Goal: Use online tool/utility

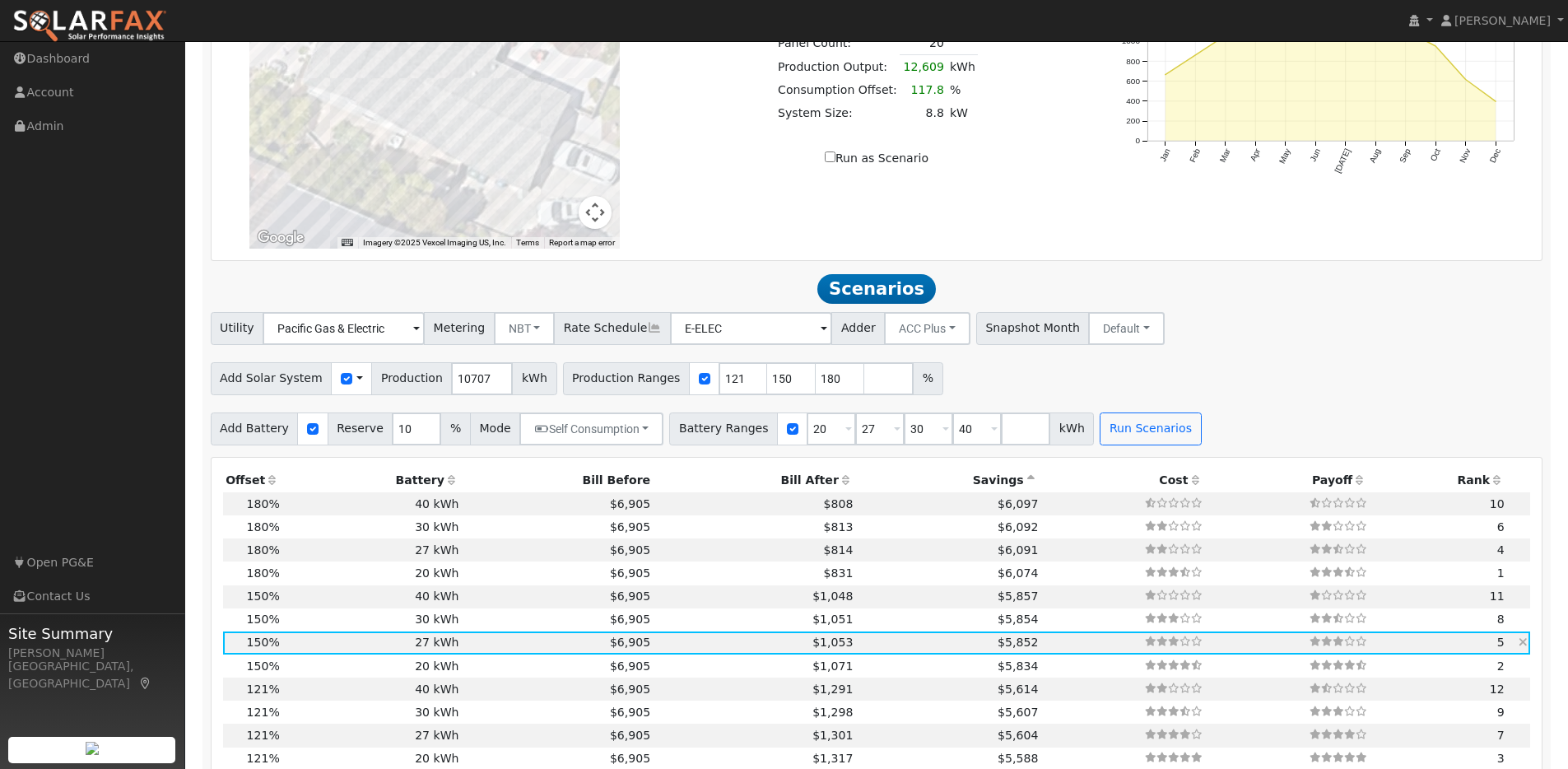
scroll to position [1274, 0]
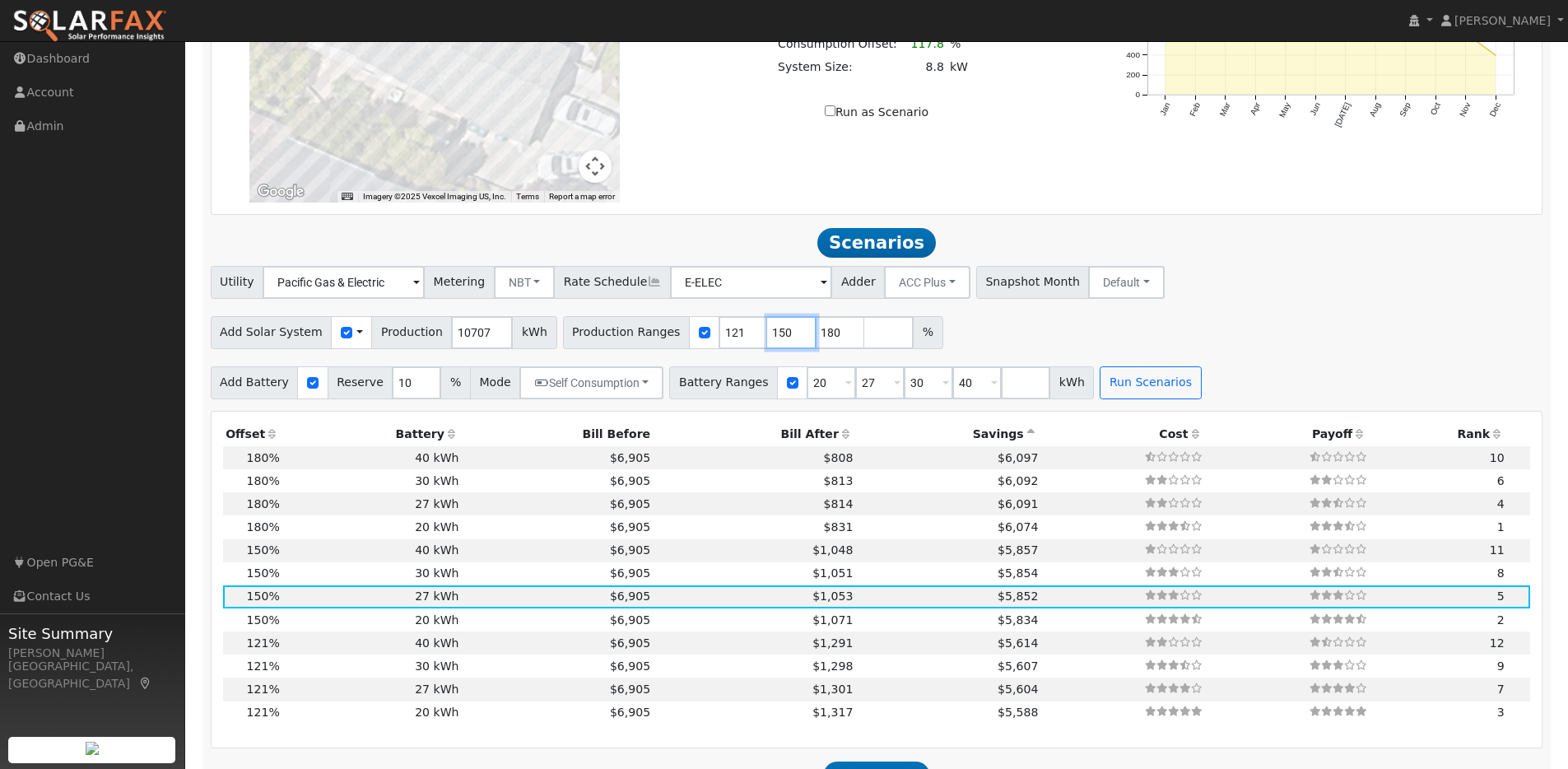
drag, startPoint x: 775, startPoint y: 342, endPoint x: 739, endPoint y: 341, distance: 36.0
click at [739, 341] on div "Production Ranges 121 150 180 %" at bounding box center [753, 332] width 381 height 33
type input "180"
type input "1"
click at [904, 392] on input "30" at bounding box center [928, 382] width 49 height 33
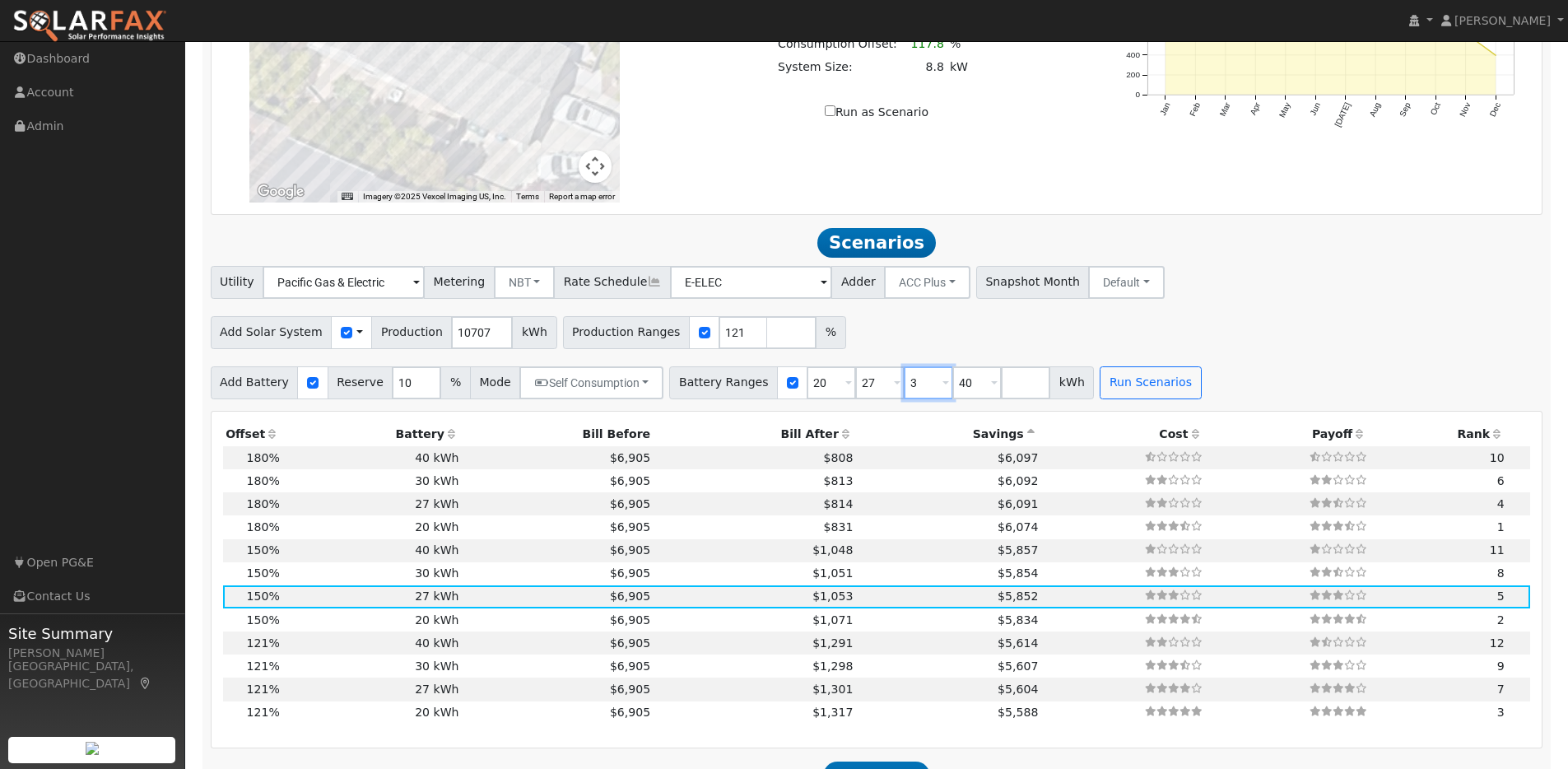
type input "40"
type input "4"
click at [974, 389] on button "Run Scenarios" at bounding box center [1053, 382] width 101 height 33
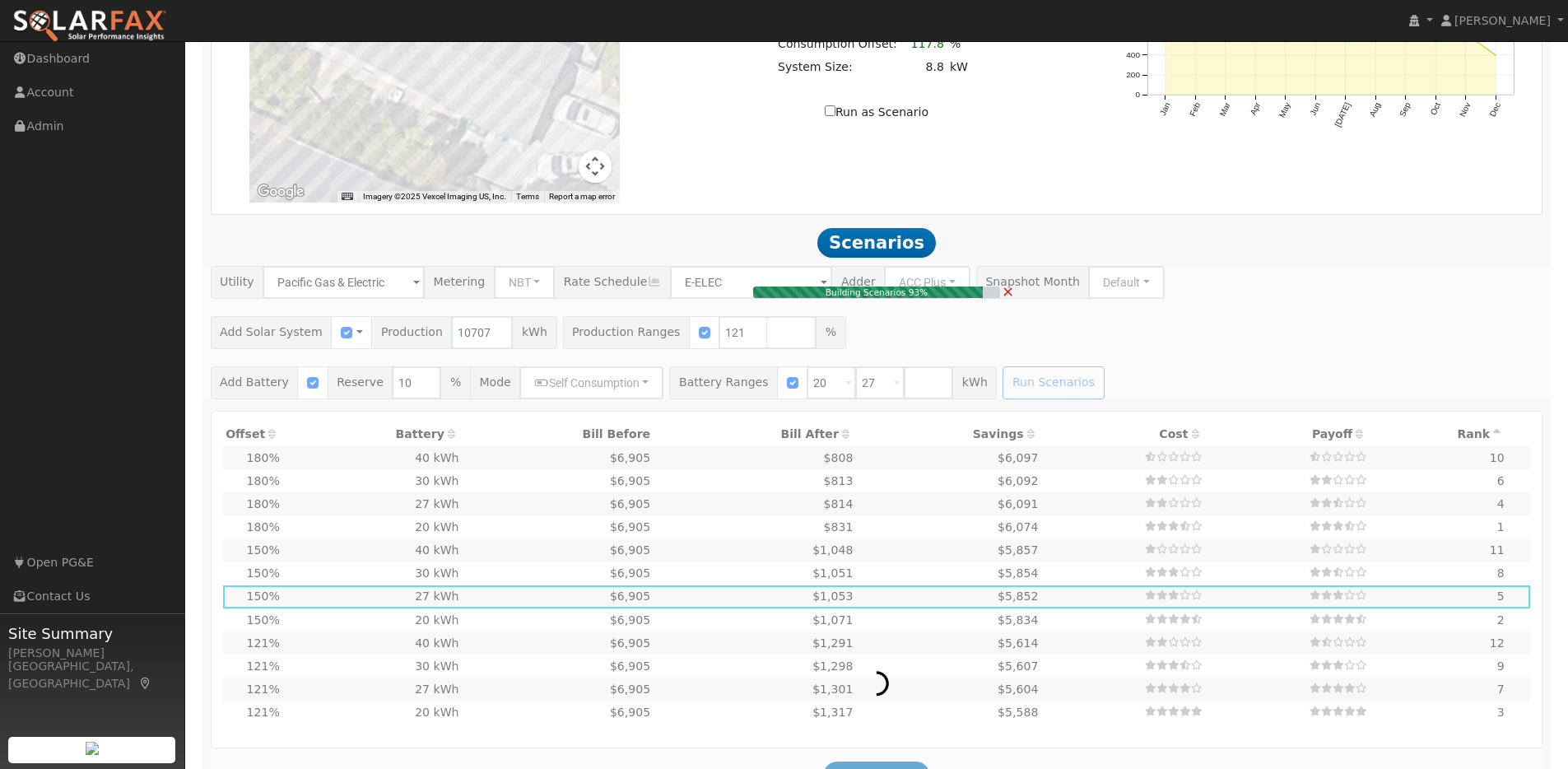
type input "$26,774"
type input "$20,200"
type input "$14,092"
type input "8.6"
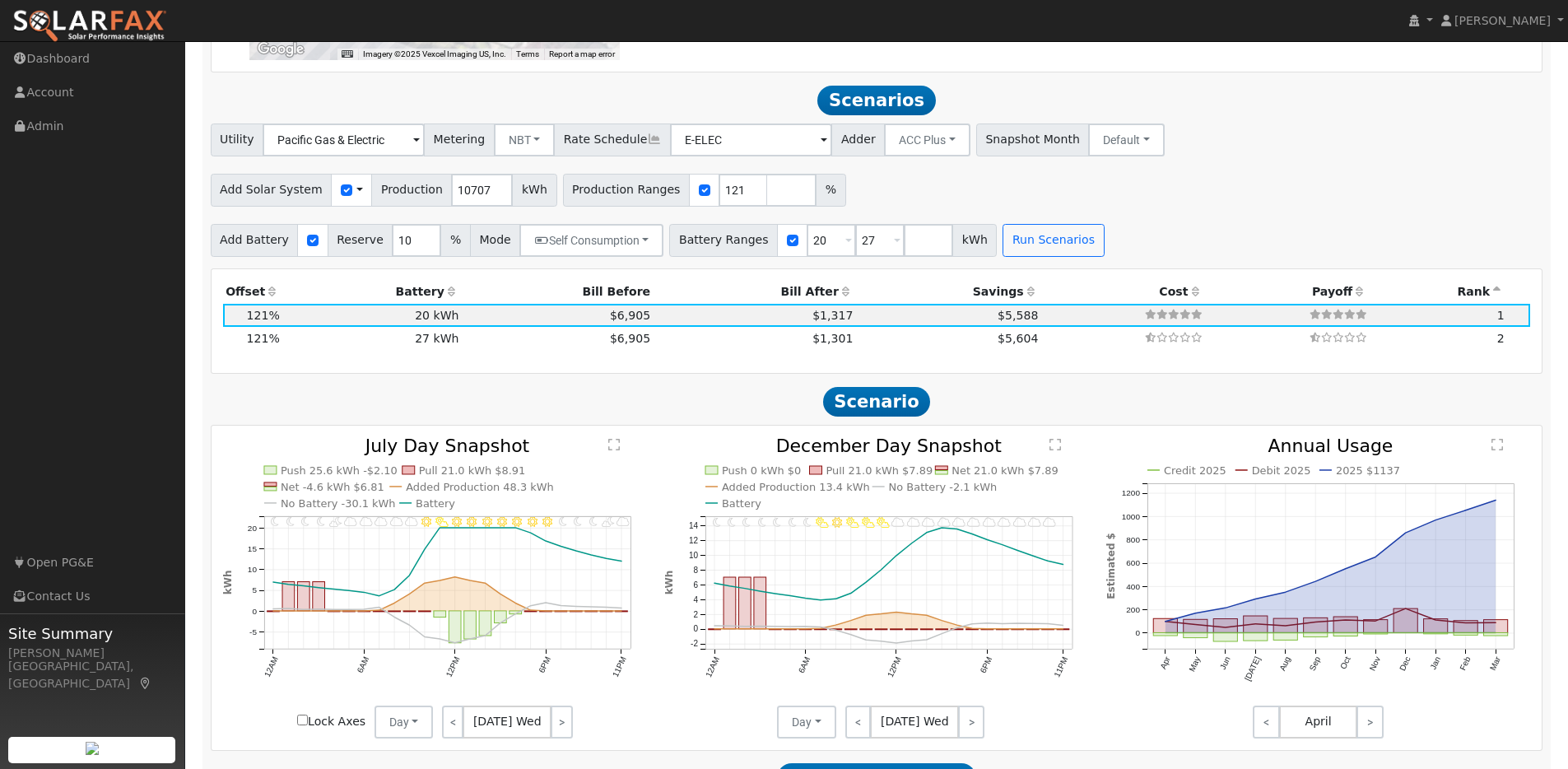
scroll to position [1459, 0]
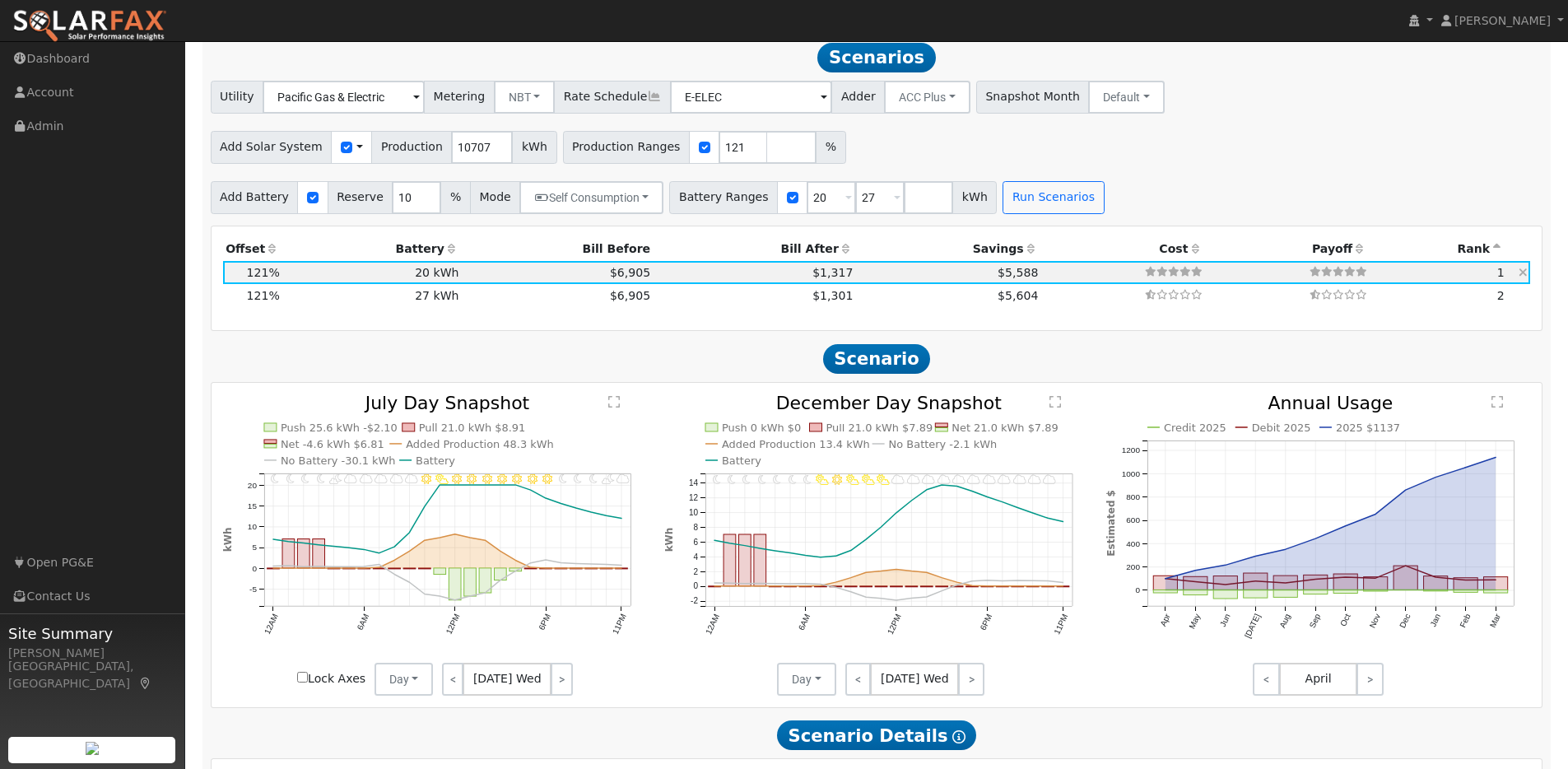
click at [384, 276] on td "20 kWh" at bounding box center [372, 272] width 179 height 23
click at [449, 637] on link "<" at bounding box center [453, 679] width 22 height 33
click at [451, 637] on link "<" at bounding box center [455, 679] width 25 height 33
click at [451, 637] on link "<" at bounding box center [454, 679] width 23 height 33
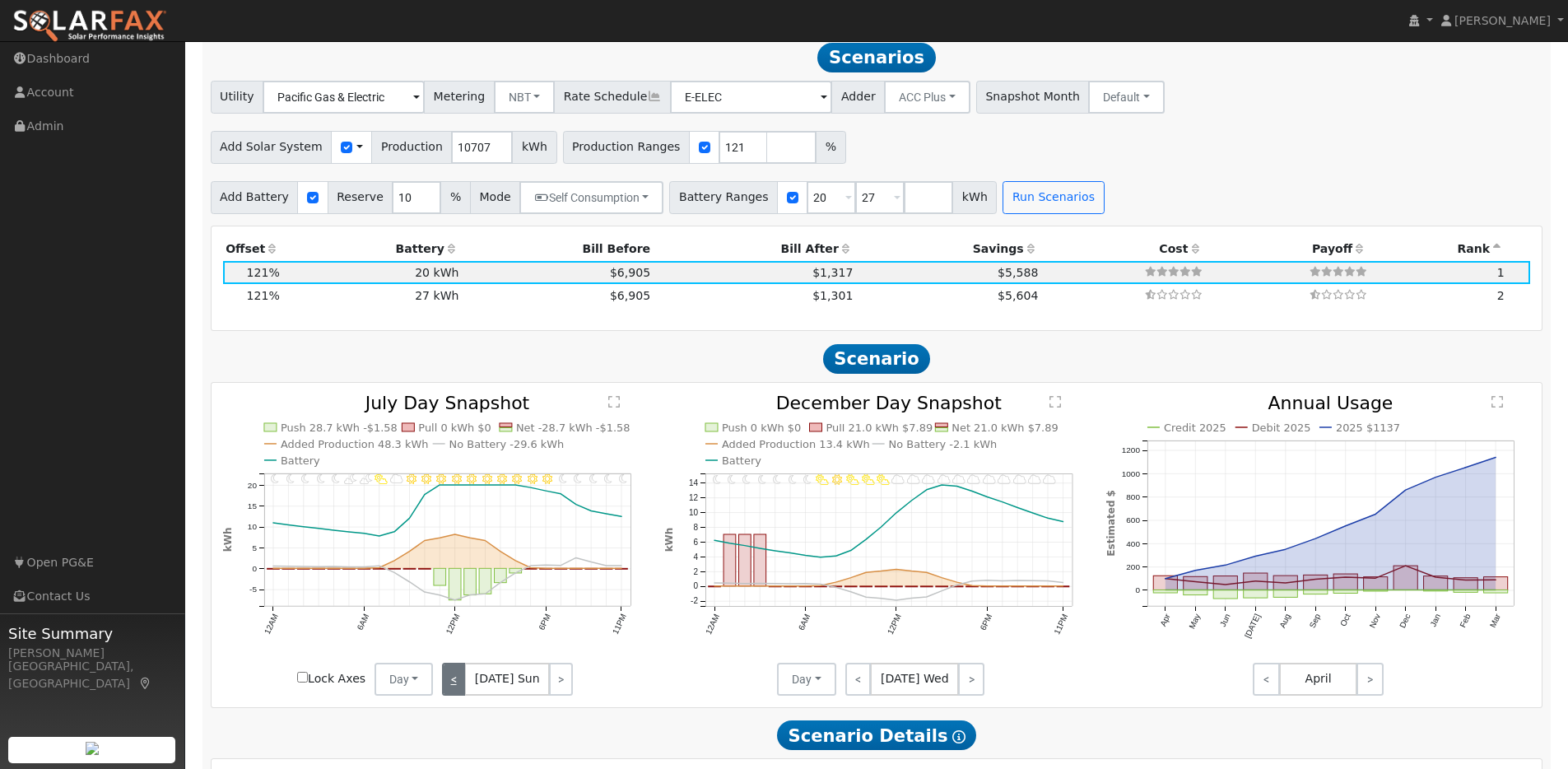
click at [451, 637] on link "<" at bounding box center [454, 679] width 23 height 33
click at [451, 637] on link "<" at bounding box center [456, 679] width 27 height 33
click at [451, 637] on link "<" at bounding box center [453, 679] width 22 height 33
click at [451, 637] on link "<" at bounding box center [455, 679] width 25 height 33
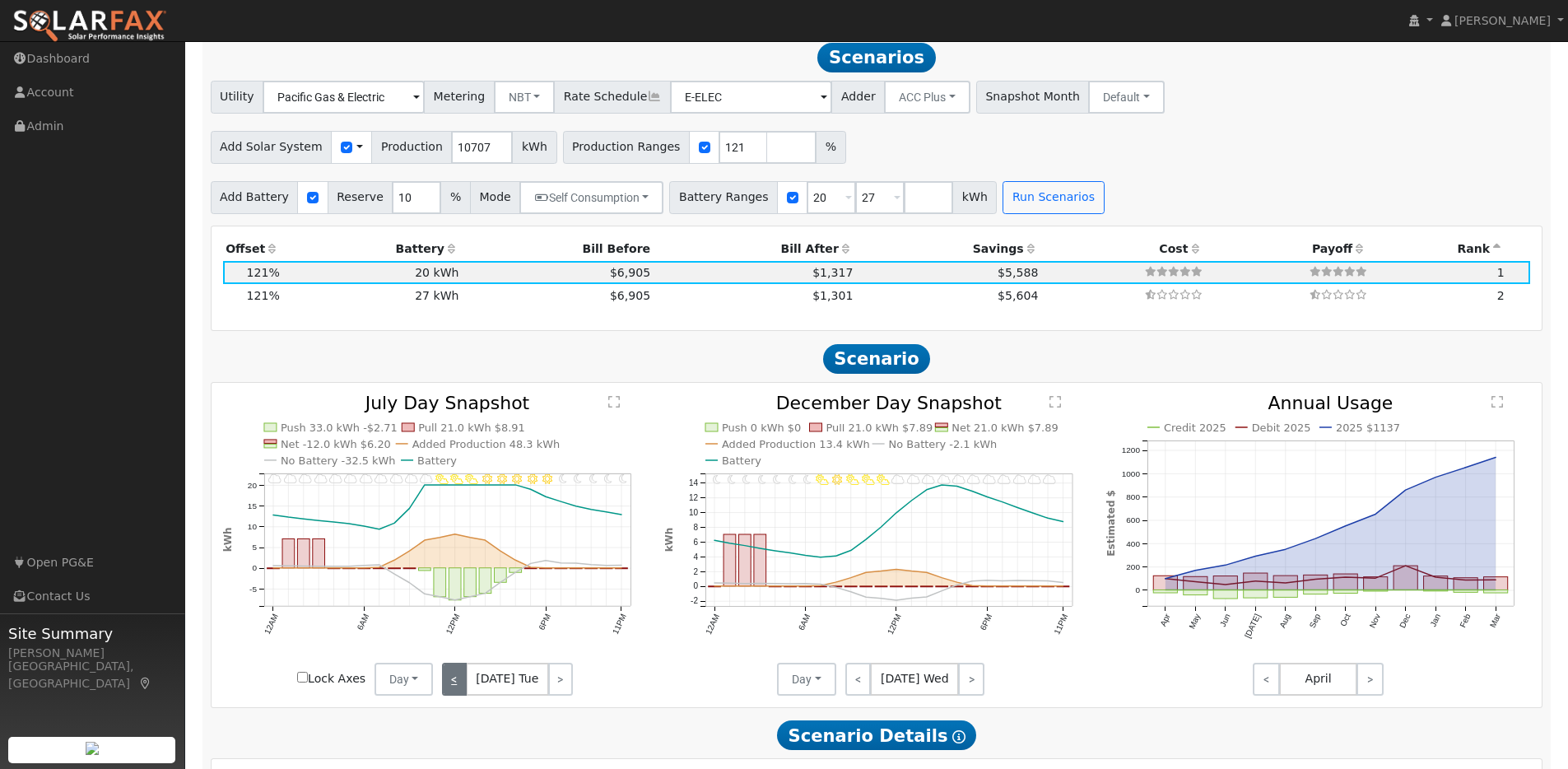
click at [451, 637] on link "<" at bounding box center [455, 679] width 25 height 33
click at [451, 637] on link "<" at bounding box center [454, 679] width 23 height 33
click at [451, 637] on link "<" at bounding box center [455, 679] width 25 height 33
click at [451, 637] on link "<" at bounding box center [454, 679] width 24 height 33
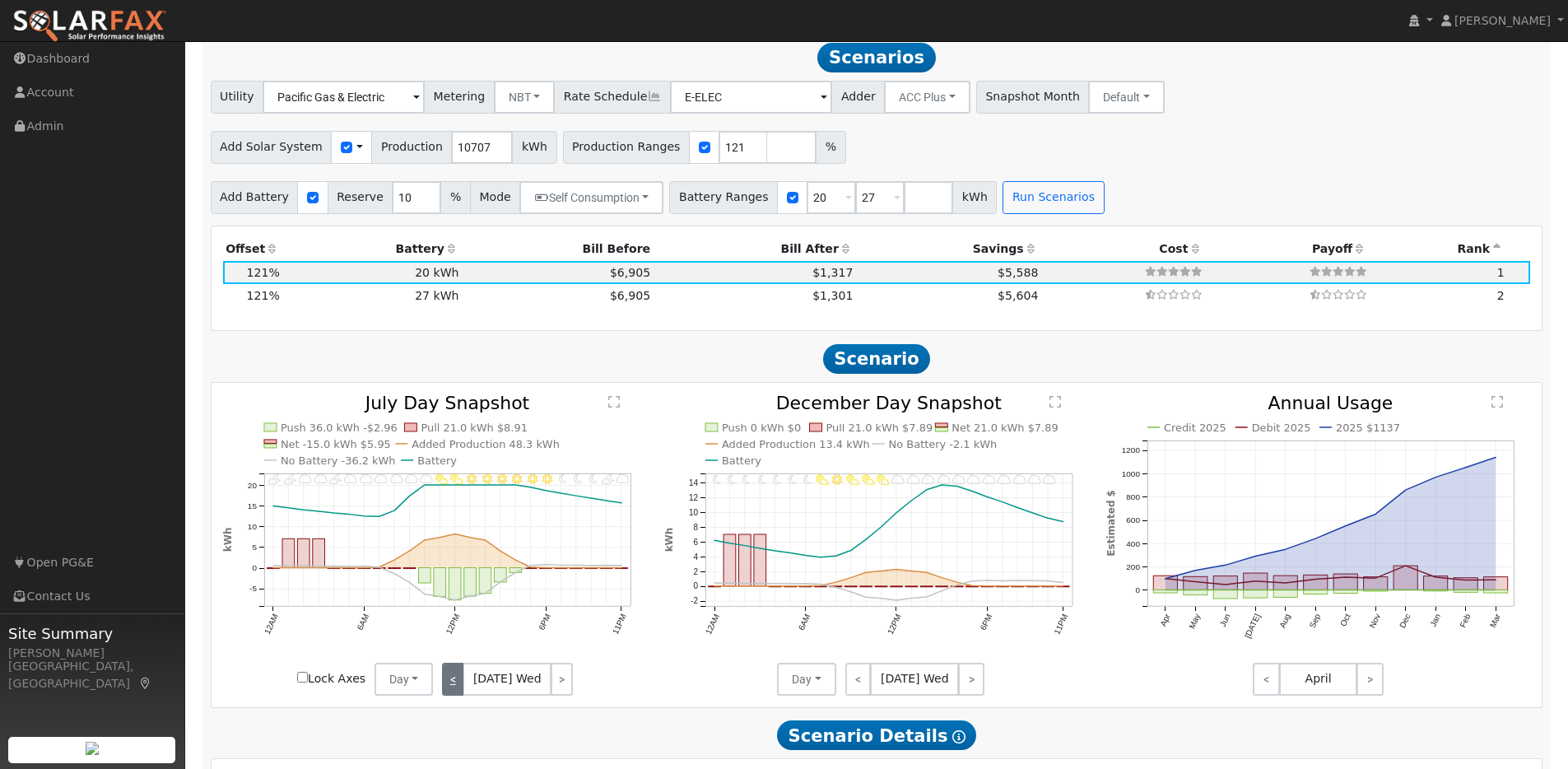
click at [451, 637] on link "<" at bounding box center [453, 679] width 22 height 33
click at [451, 637] on link "<" at bounding box center [455, 679] width 25 height 33
click at [451, 637] on link "<" at bounding box center [453, 679] width 22 height 33
click at [451, 637] on link "<" at bounding box center [454, 679] width 23 height 33
click at [451, 637] on link "<" at bounding box center [455, 679] width 25 height 33
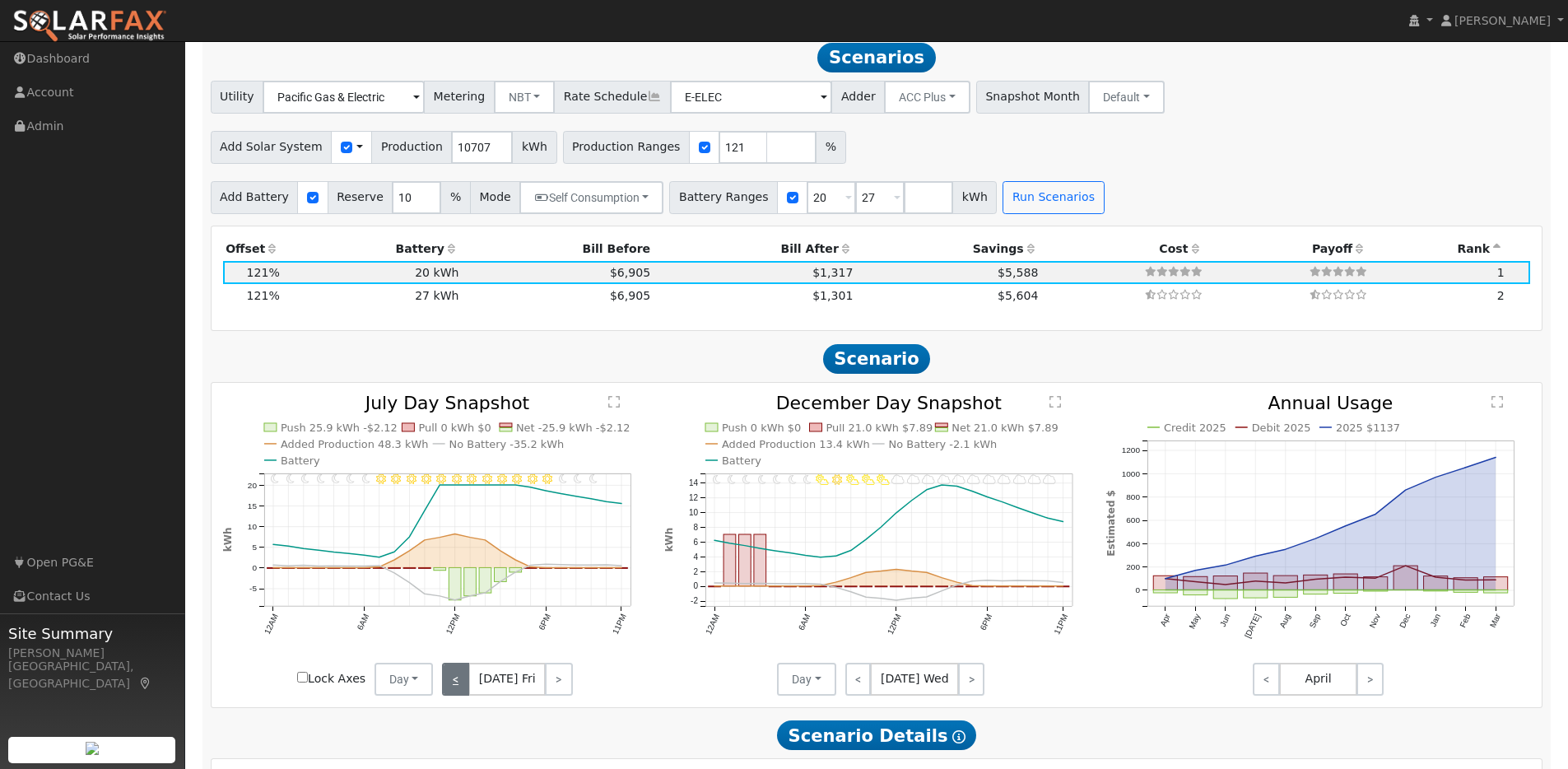
click at [451, 637] on link "<" at bounding box center [456, 679] width 27 height 33
click at [451, 637] on link "<" at bounding box center [453, 679] width 22 height 33
click at [451, 637] on link "<" at bounding box center [455, 679] width 25 height 33
click at [451, 637] on link "<" at bounding box center [453, 679] width 22 height 33
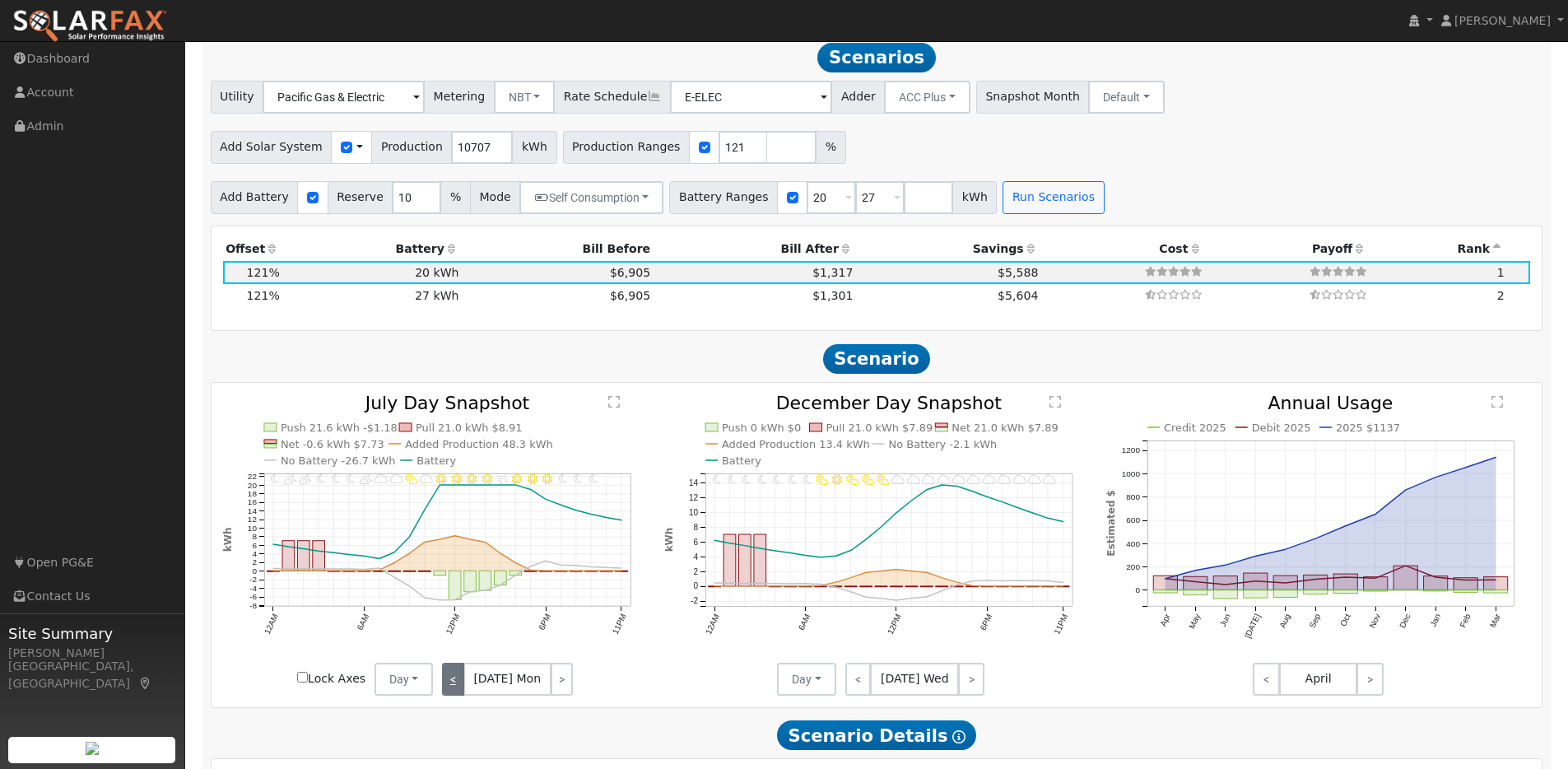
click at [451, 637] on link "<" at bounding box center [453, 679] width 22 height 33
click at [451, 637] on link "<" at bounding box center [455, 679] width 25 height 33
click at [451, 637] on link "<" at bounding box center [456, 679] width 27 height 33
click at [451, 637] on link "<" at bounding box center [454, 679] width 24 height 33
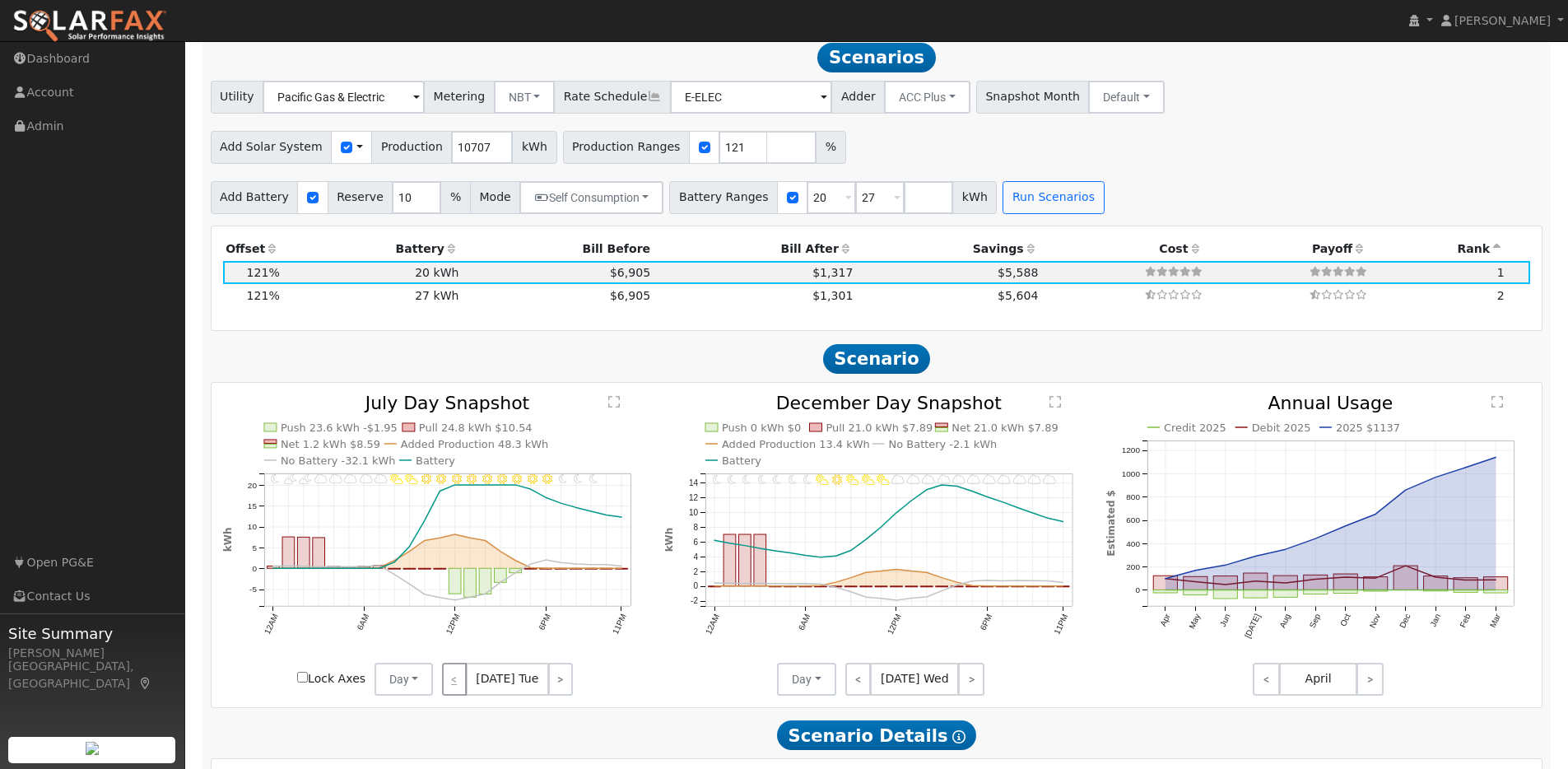
click at [451, 637] on div "< [DATE] Tue >" at bounding box center [507, 679] width 148 height 33
click at [863, 637] on link "<" at bounding box center [858, 679] width 26 height 33
click at [863, 637] on link "<" at bounding box center [860, 679] width 29 height 33
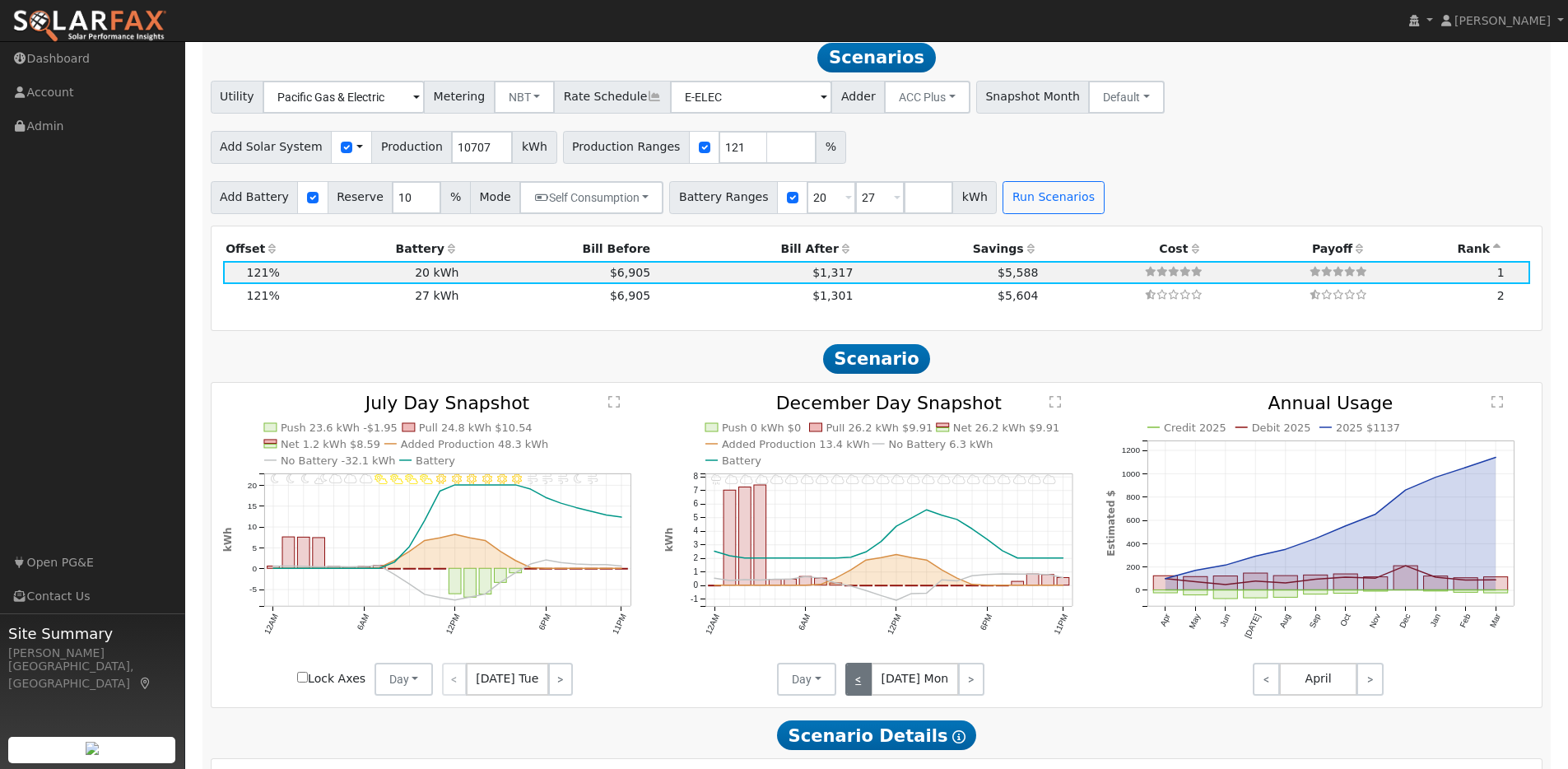
click at [863, 637] on link "<" at bounding box center [858, 679] width 26 height 33
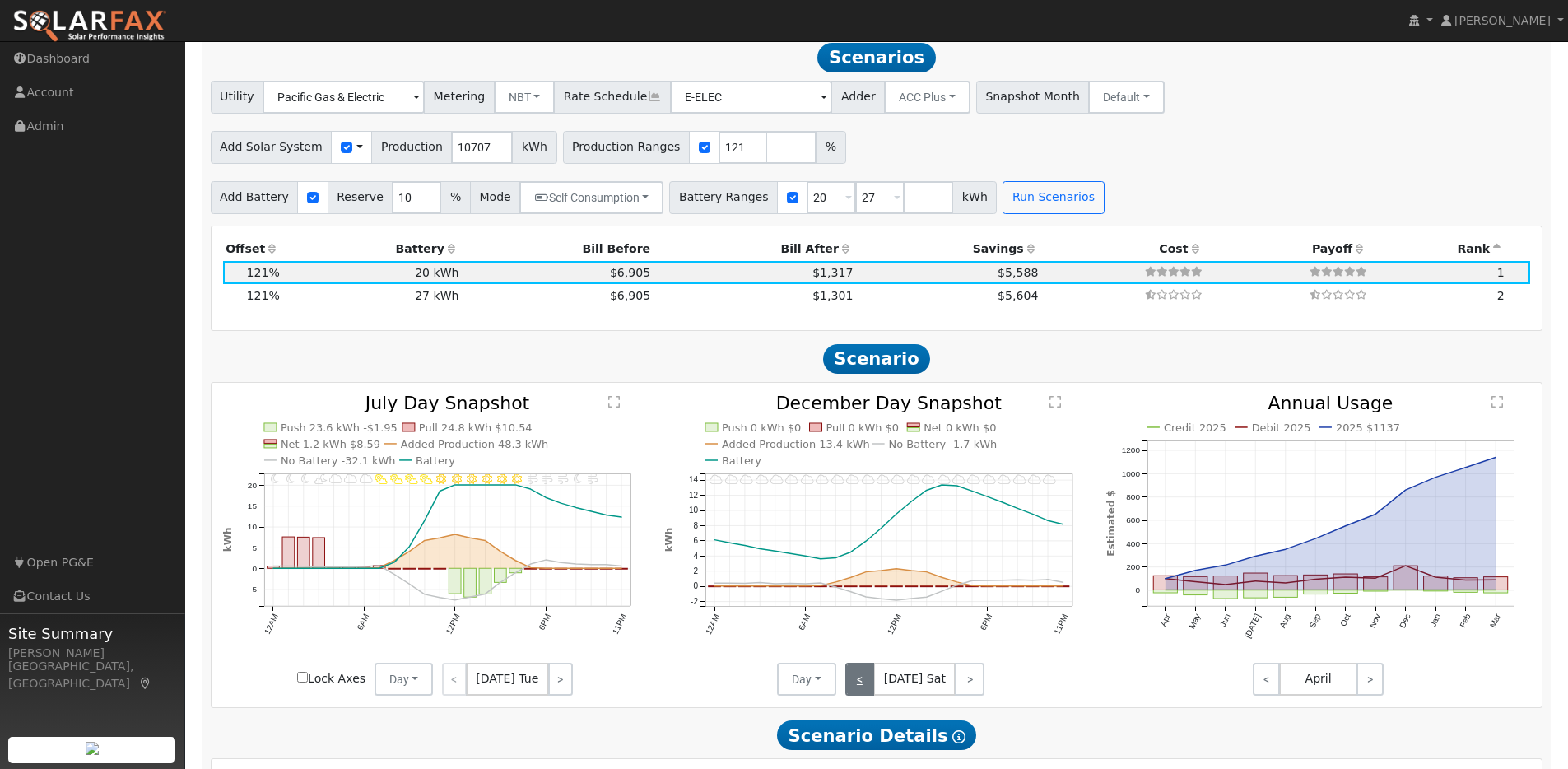
click at [863, 637] on link "<" at bounding box center [860, 679] width 30 height 33
click at [863, 637] on link "<" at bounding box center [861, 679] width 32 height 33
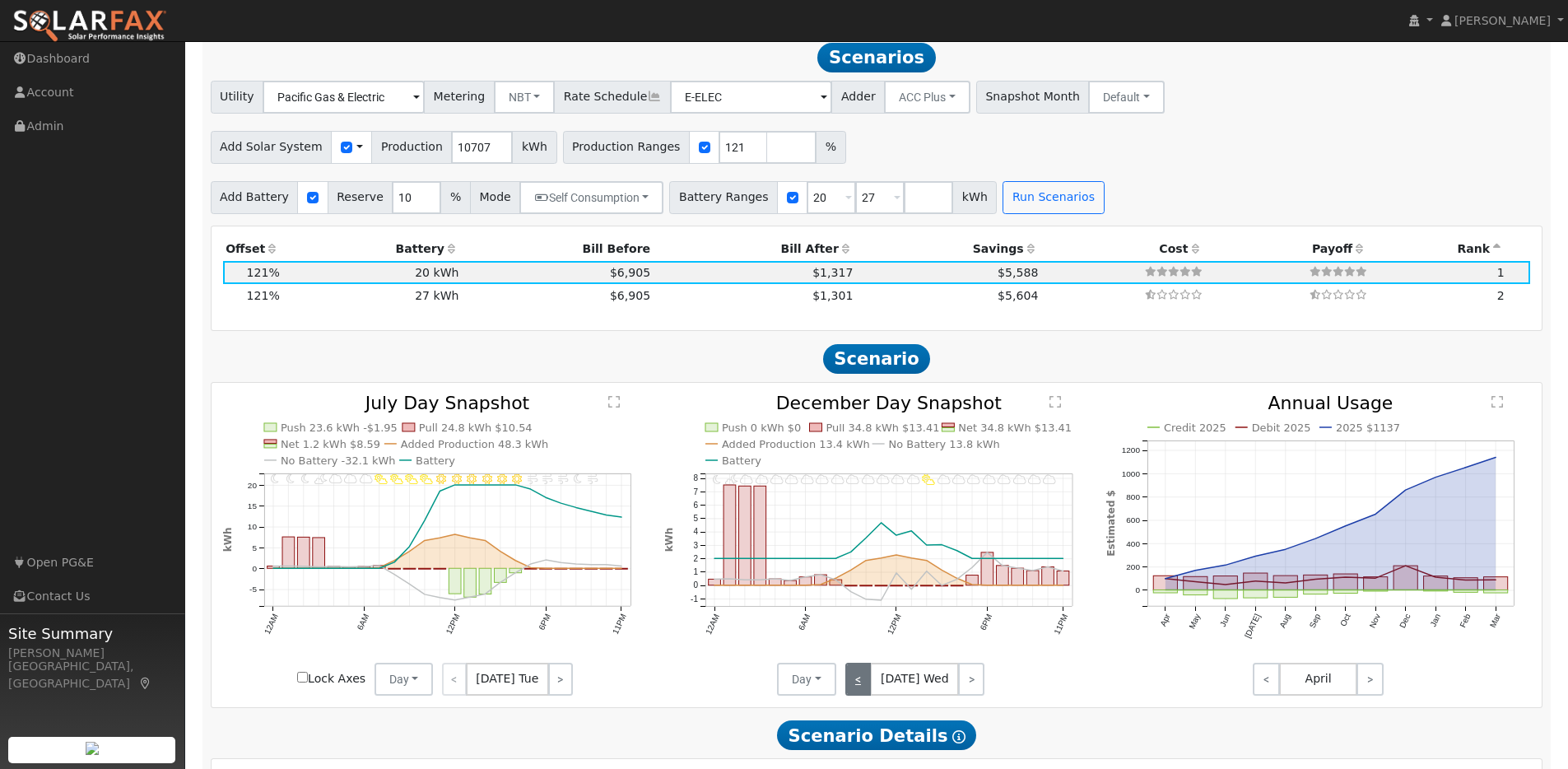
click at [863, 637] on link "<" at bounding box center [858, 679] width 26 height 33
click at [863, 637] on link "<" at bounding box center [860, 679] width 29 height 33
click at [863, 637] on link "<" at bounding box center [858, 679] width 26 height 33
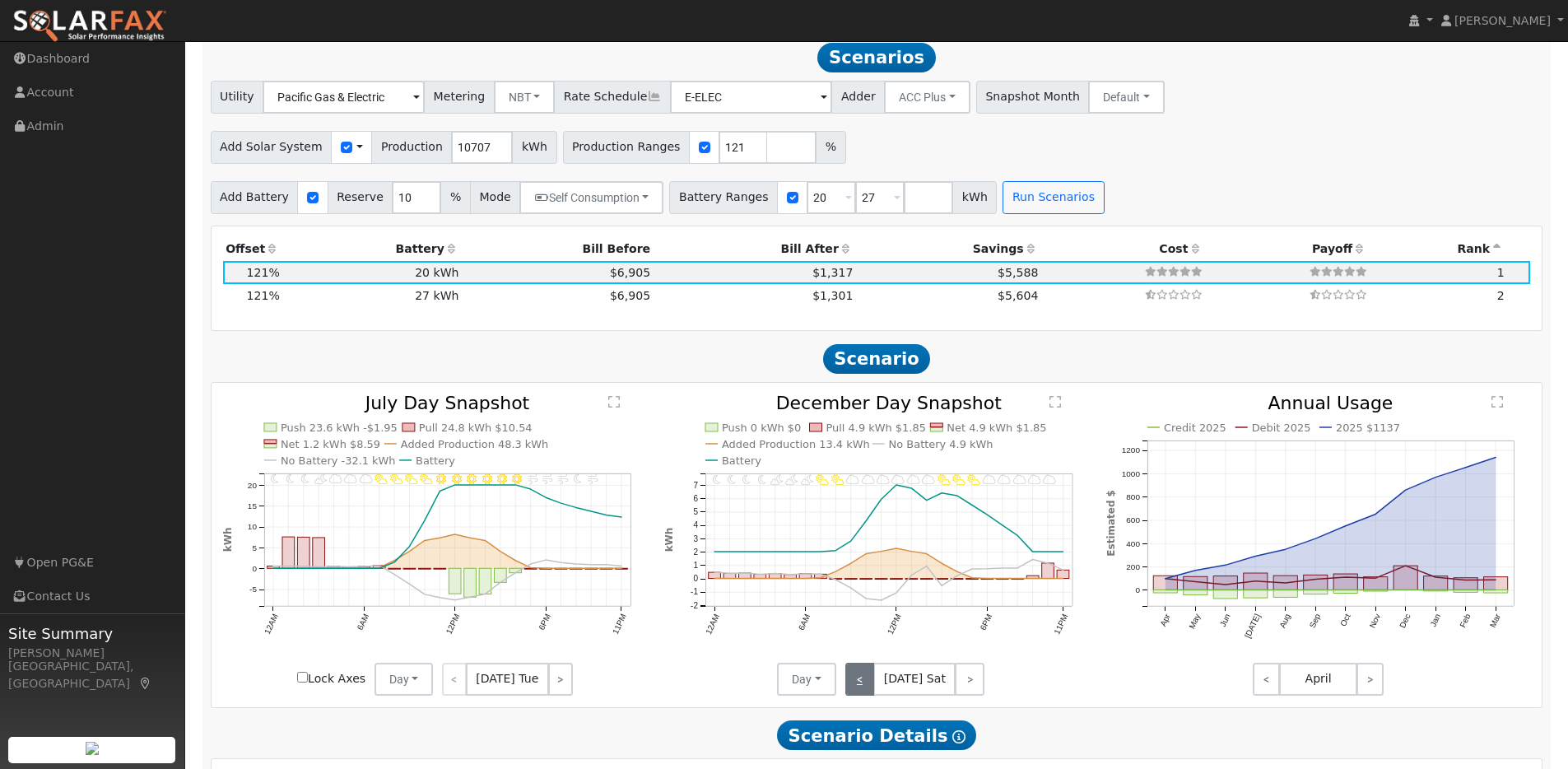
click at [863, 637] on link "<" at bounding box center [860, 679] width 30 height 33
click at [863, 637] on link "<" at bounding box center [861, 679] width 32 height 33
click at [863, 637] on link "<" at bounding box center [859, 679] width 28 height 33
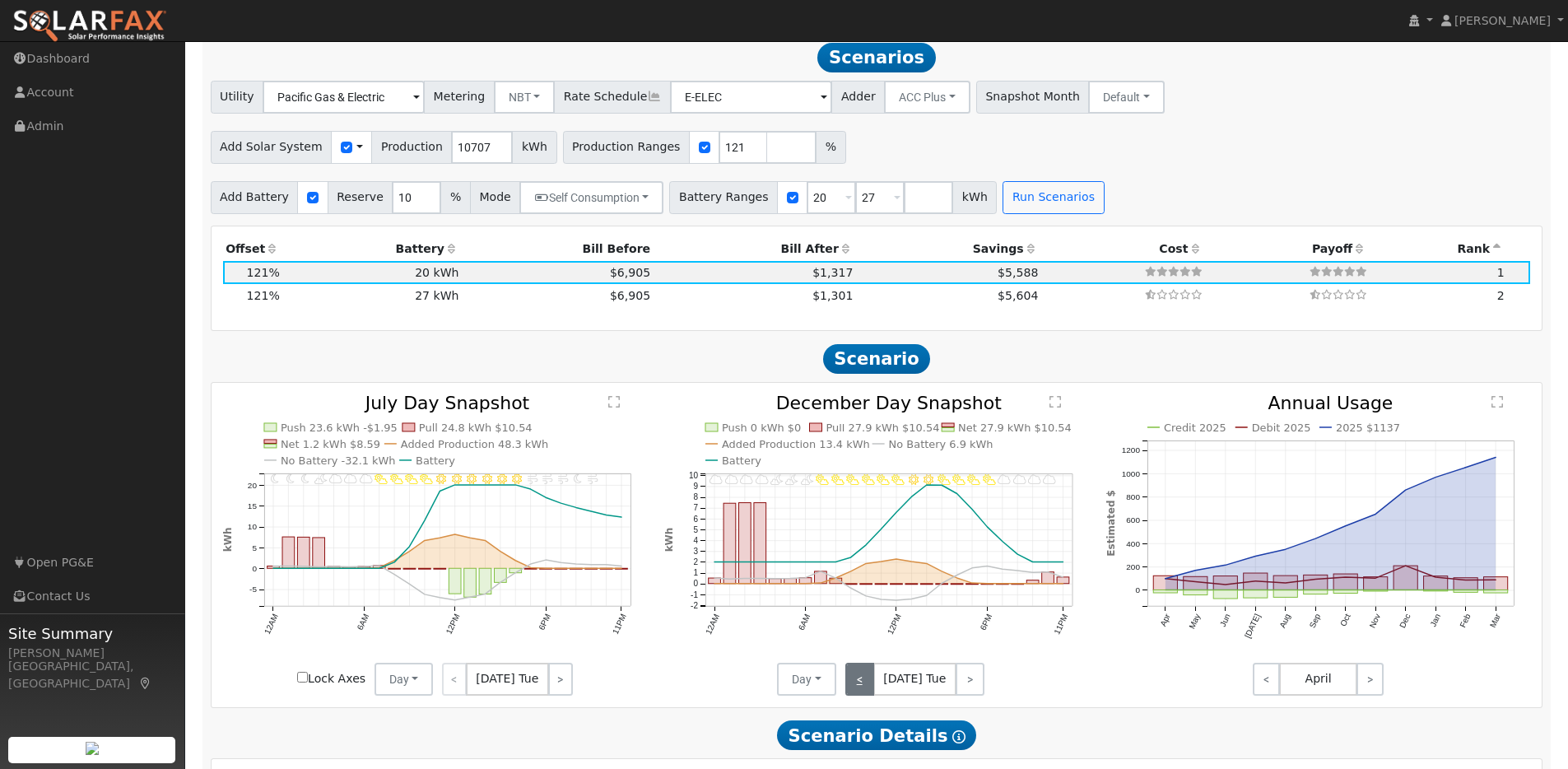
click at [863, 637] on link "<" at bounding box center [860, 679] width 29 height 33
click at [863, 637] on link "<" at bounding box center [858, 679] width 26 height 33
click at [863, 637] on link "<" at bounding box center [859, 679] width 28 height 33
click at [863, 637] on link "<" at bounding box center [860, 679] width 30 height 33
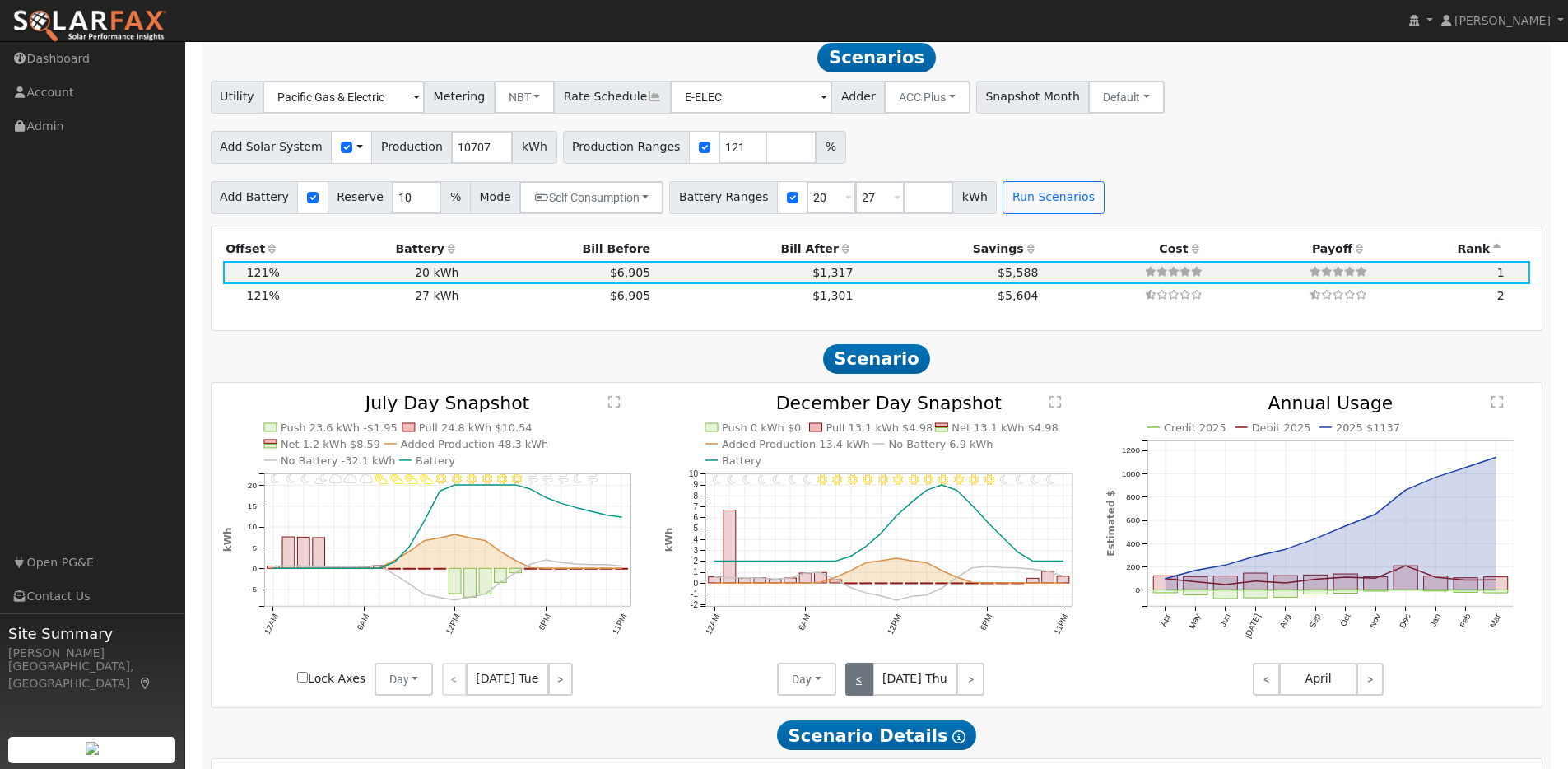
click at [863, 637] on link "<" at bounding box center [859, 679] width 28 height 33
click at [863, 637] on link "<" at bounding box center [858, 679] width 26 height 33
click at [863, 637] on link "<" at bounding box center [860, 679] width 29 height 33
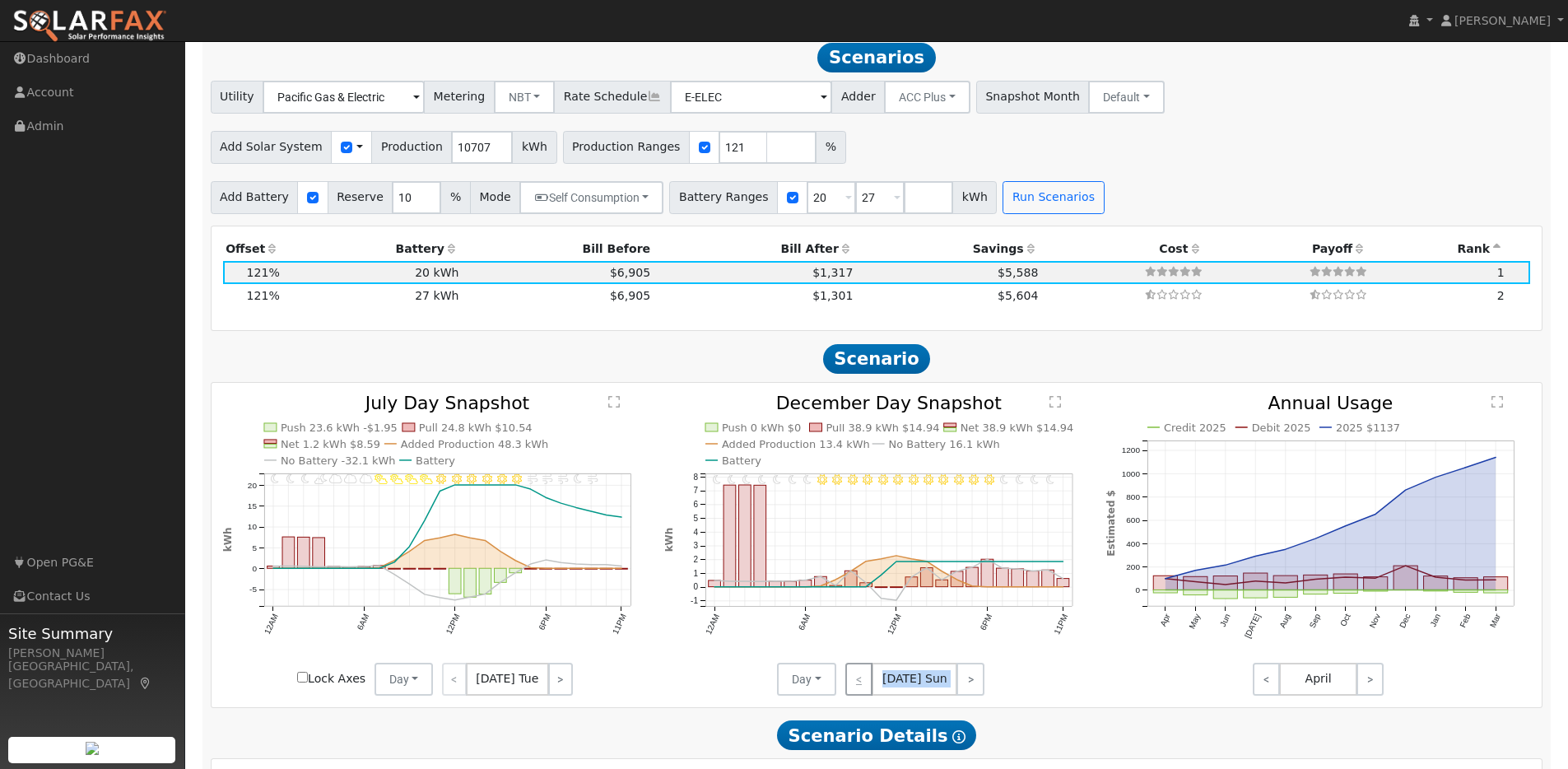
click at [863, 637] on div "< [DATE] Sun >" at bounding box center [910, 679] width 148 height 33
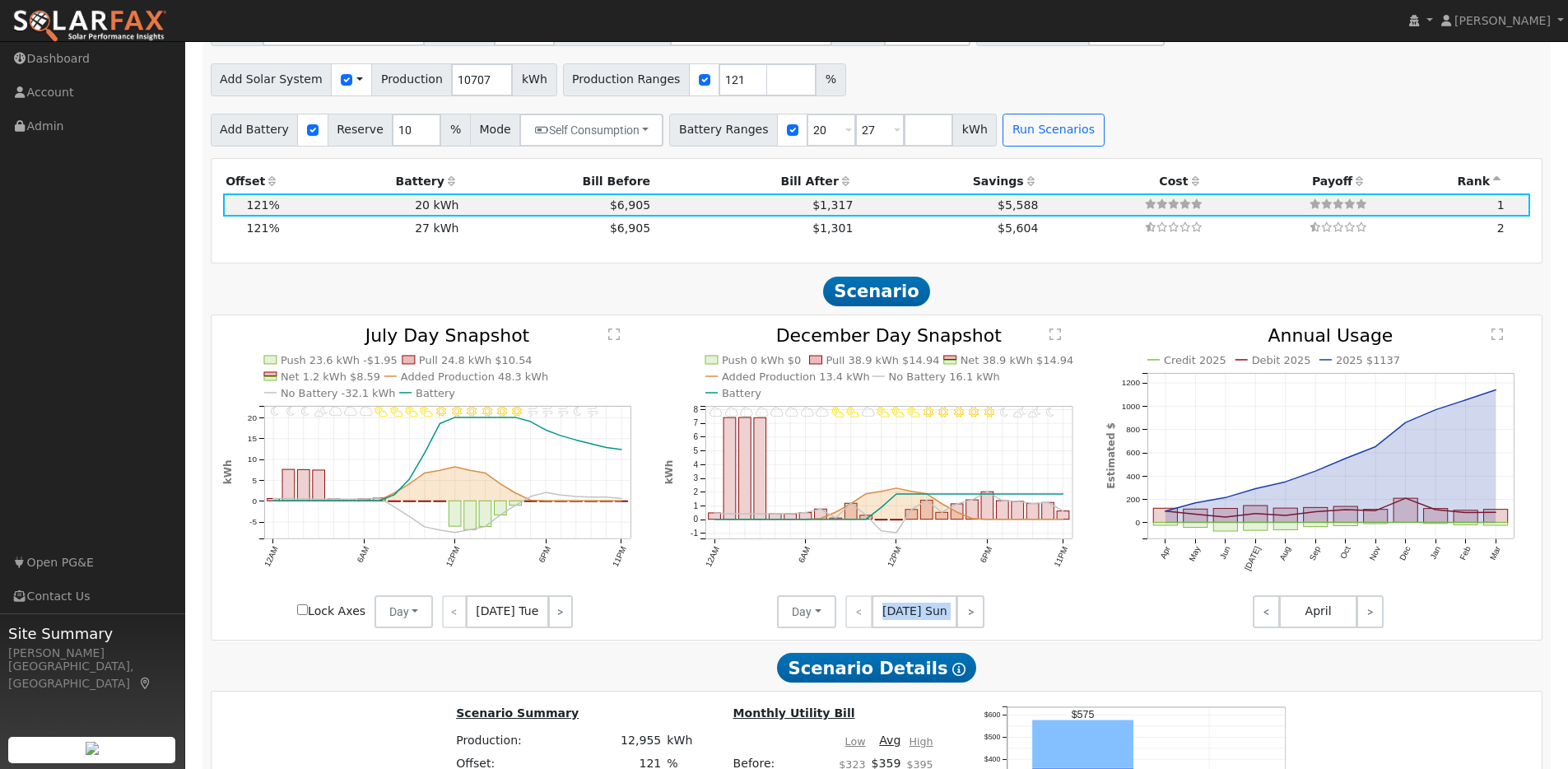
scroll to position [1506, 0]
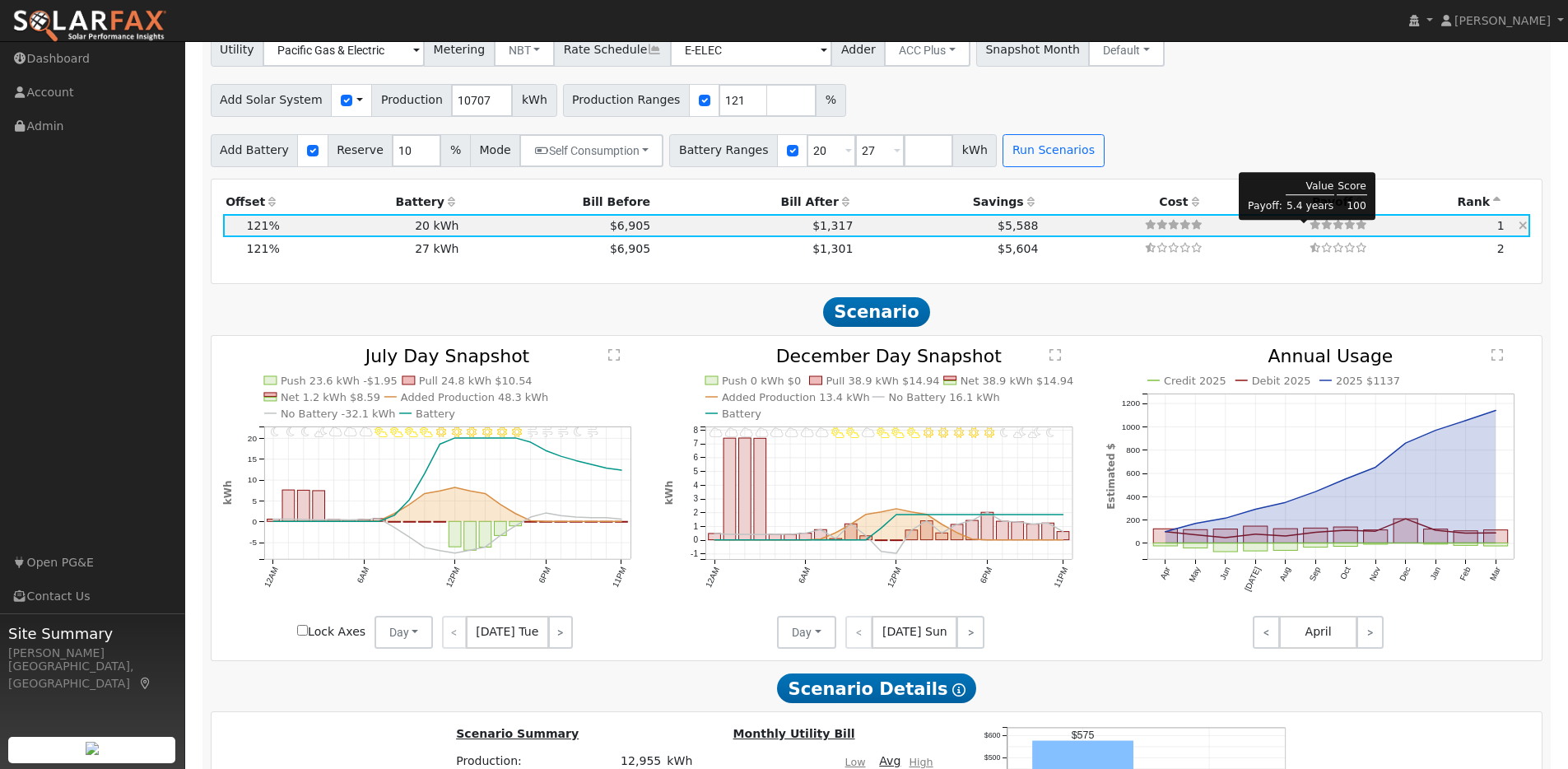
click at [974, 229] on icon at bounding box center [1361, 224] width 12 height 10
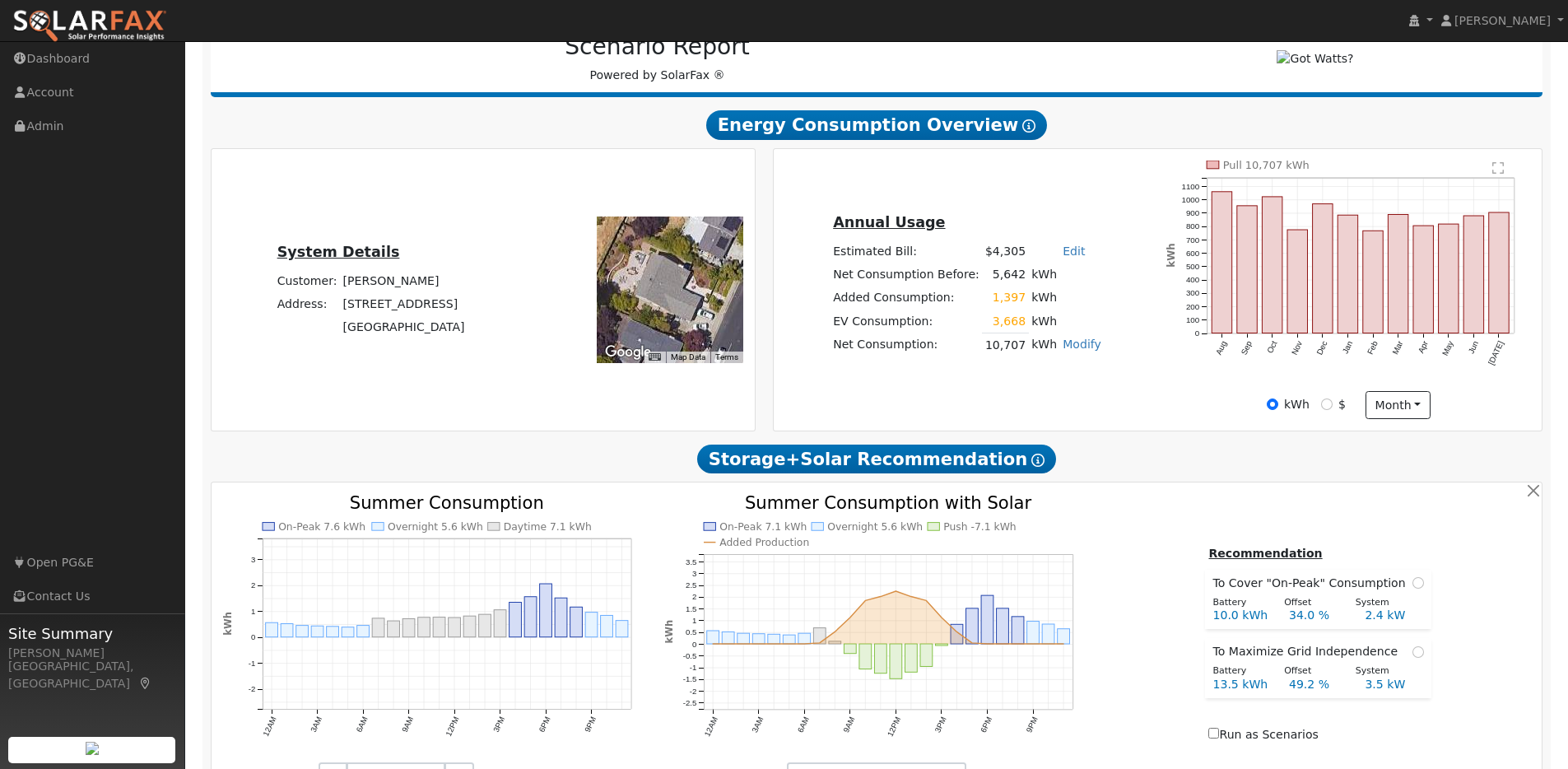
scroll to position [0, 0]
